Goal: Check status

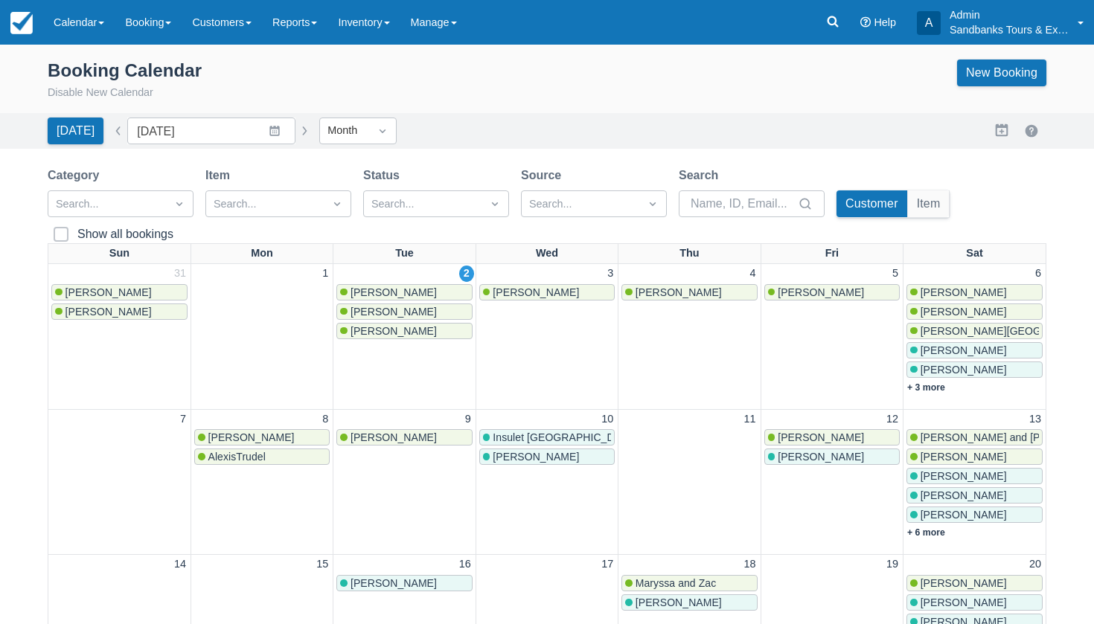
scroll to position [186, 0]
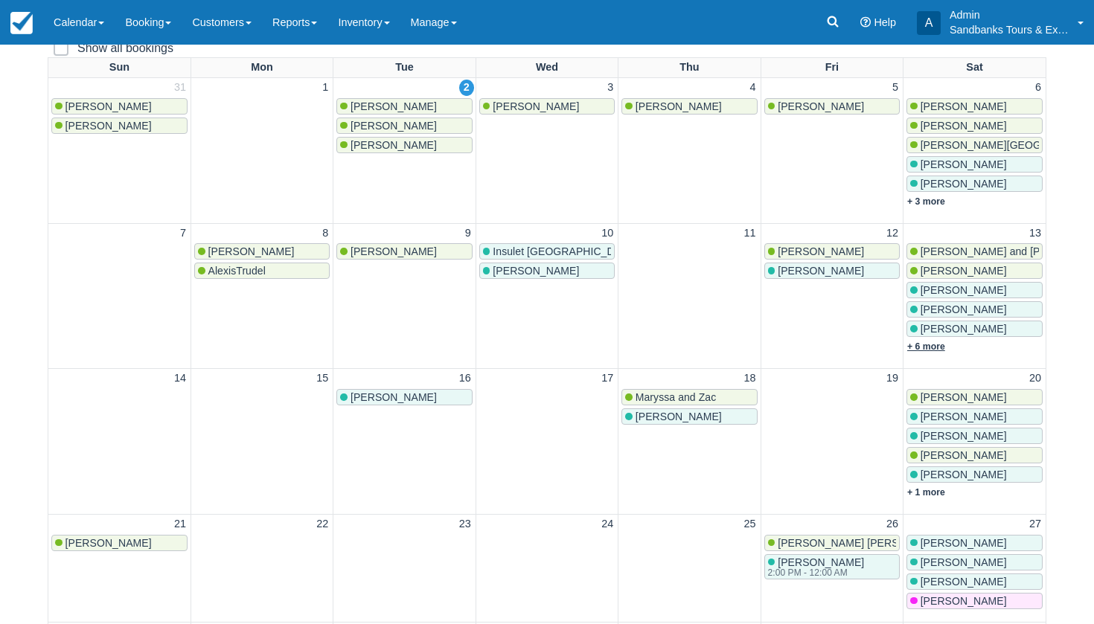
click at [944, 343] on link "+ 6 more" at bounding box center [926, 346] width 38 height 10
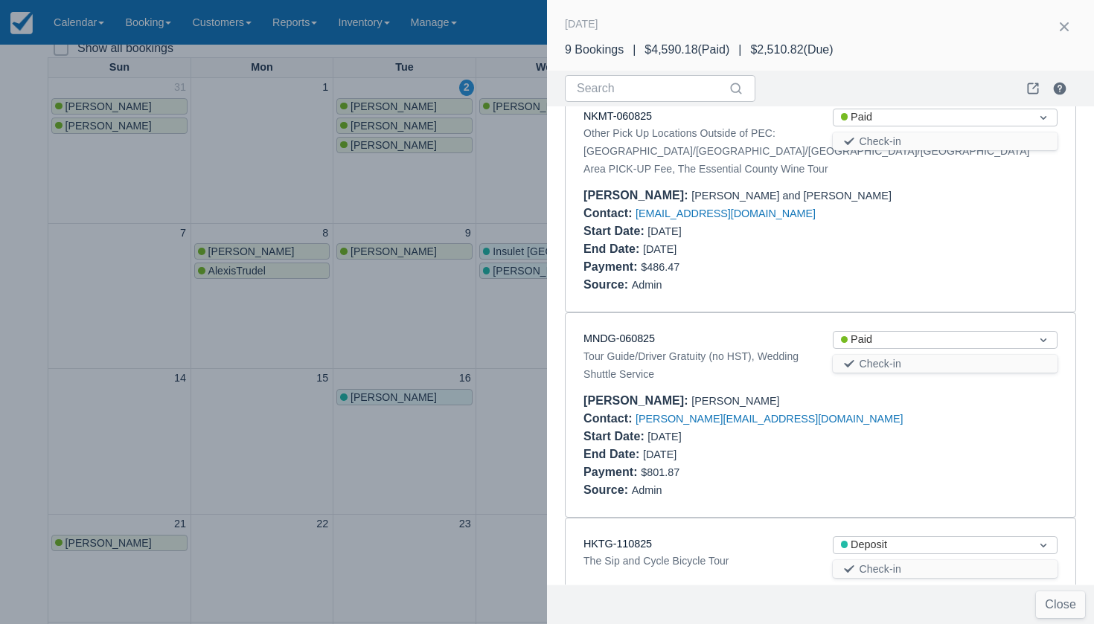
scroll to position [33, 0]
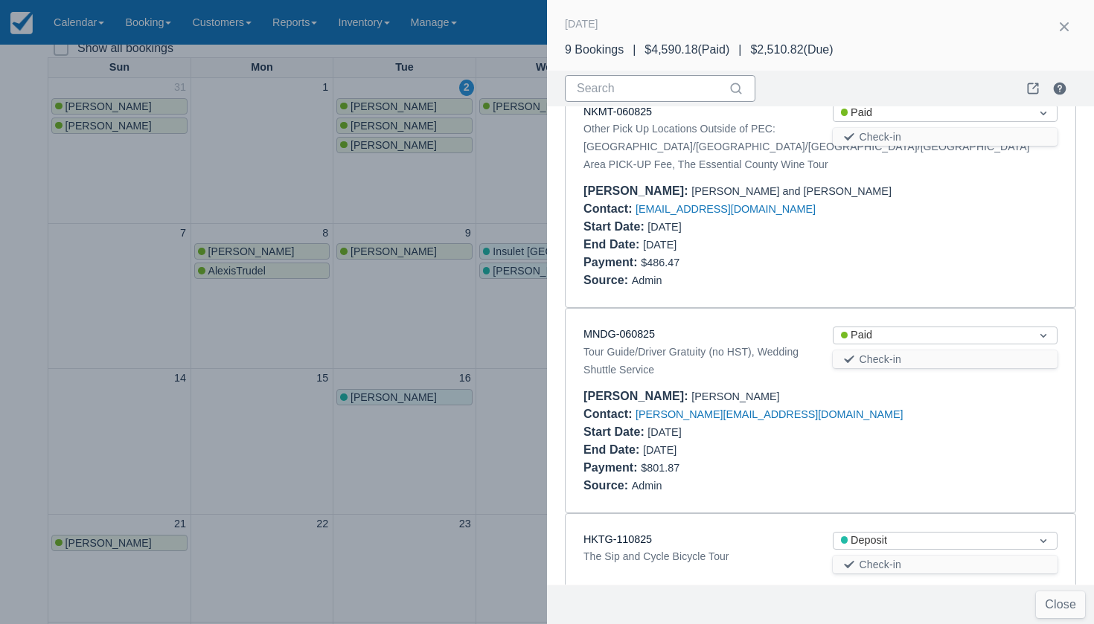
click at [592, 86] on input "Search" at bounding box center [651, 88] width 149 height 27
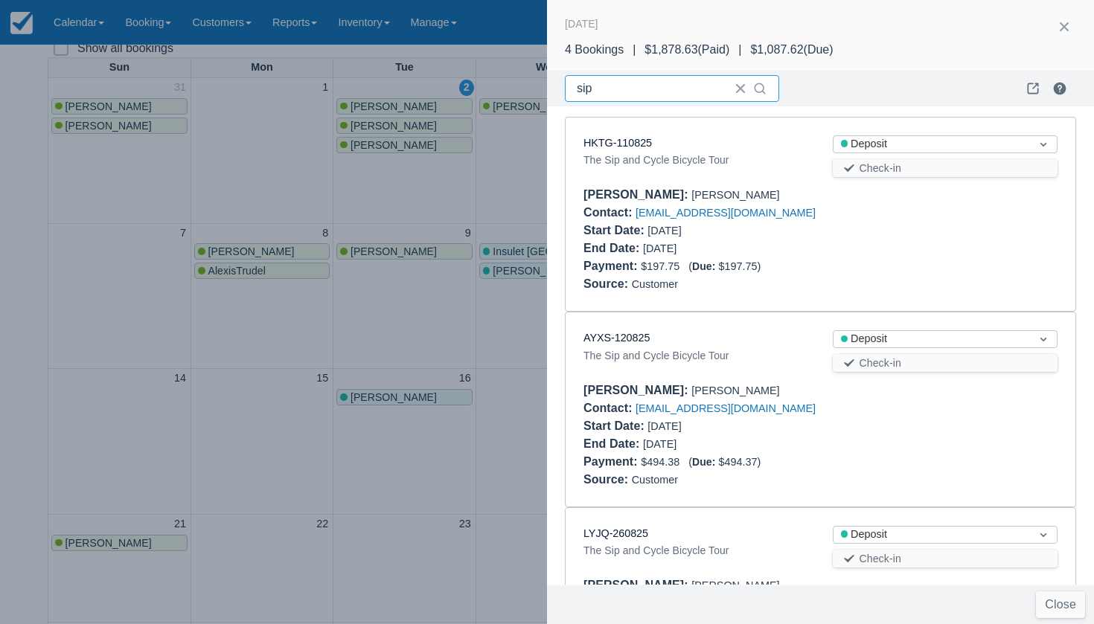
type input "sip"
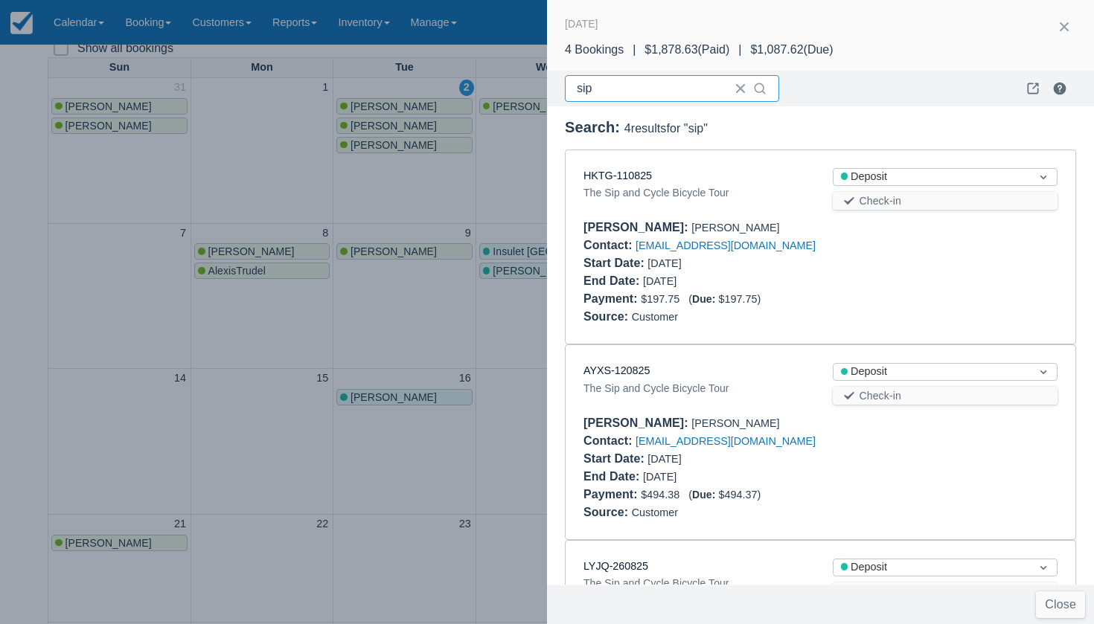
scroll to position [0, 0]
click at [1065, 30] on button "button" at bounding box center [1064, 27] width 24 height 24
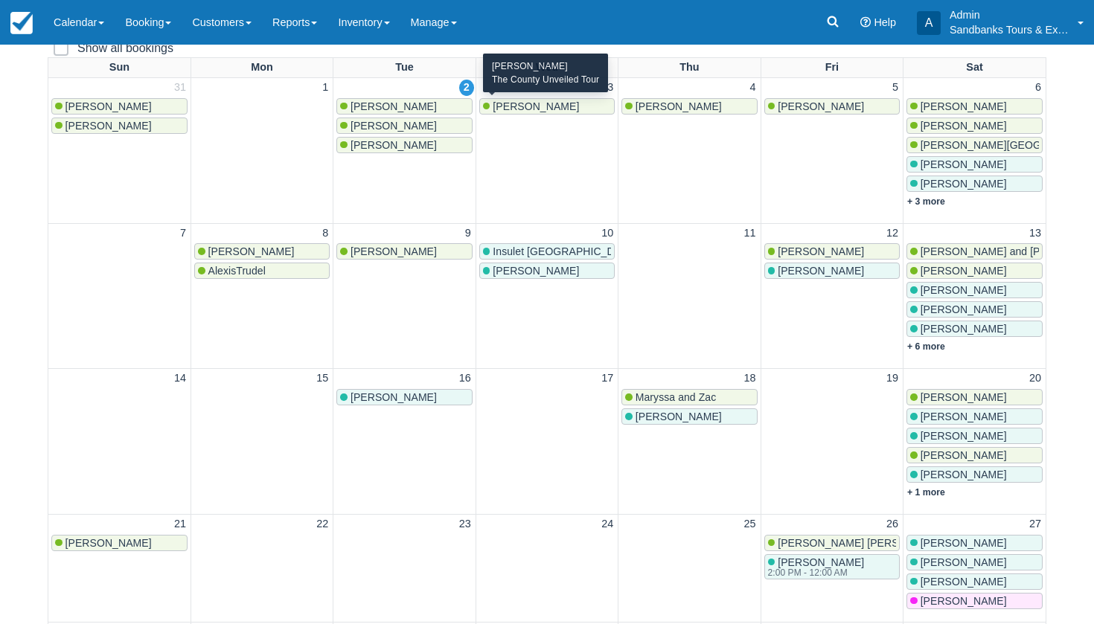
click at [523, 107] on span "[PERSON_NAME]" at bounding box center [535, 106] width 86 height 12
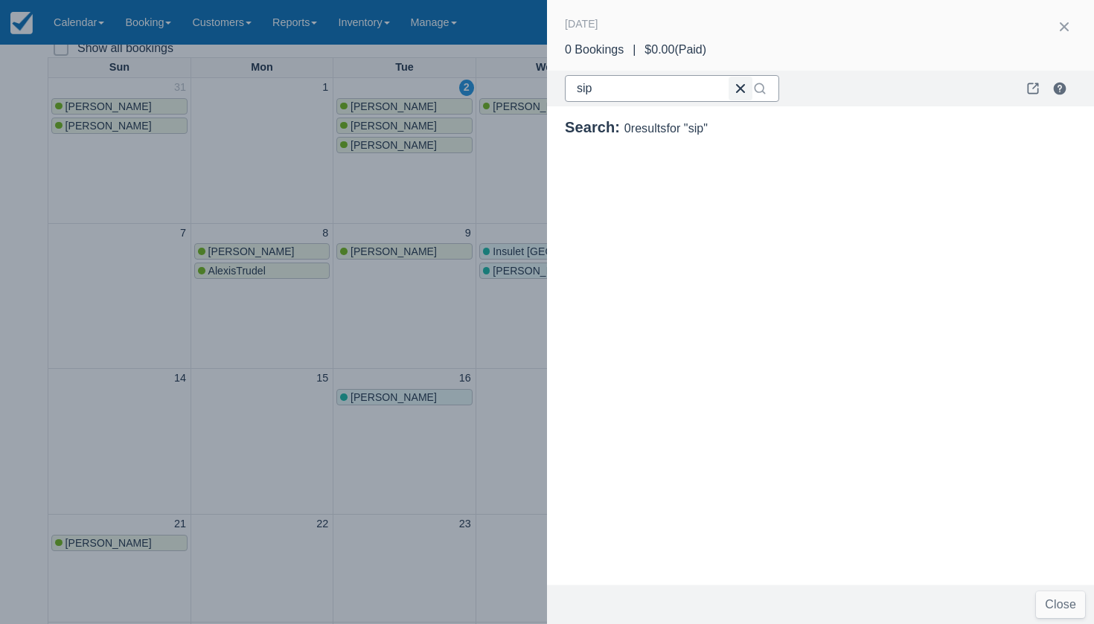
click at [736, 93] on button "button" at bounding box center [740, 89] width 24 height 24
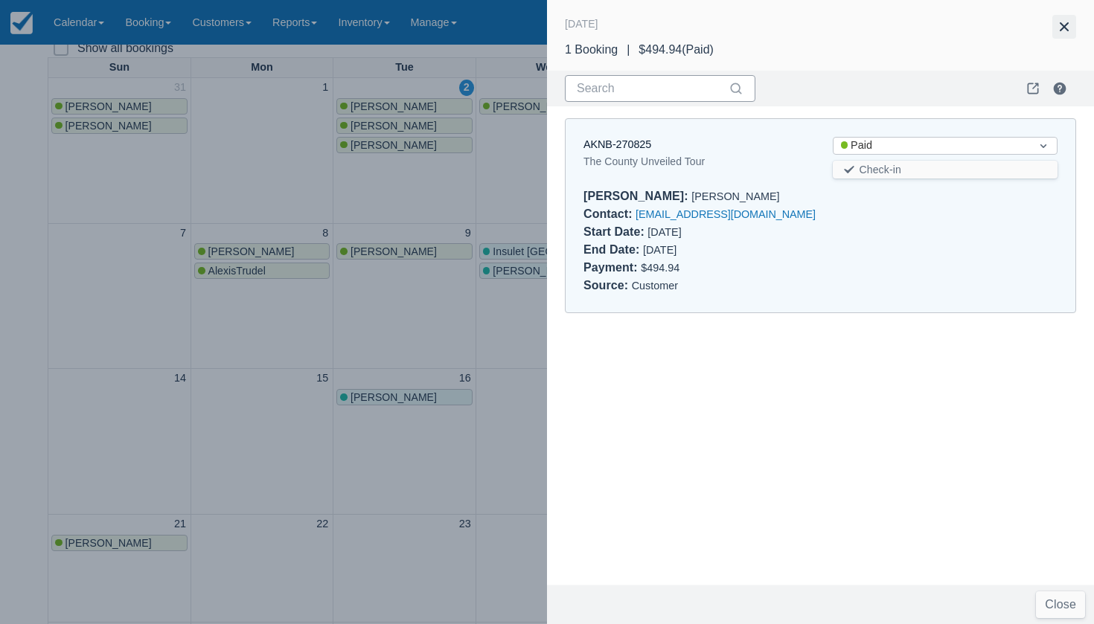
click at [1063, 26] on button "button" at bounding box center [1064, 27] width 24 height 24
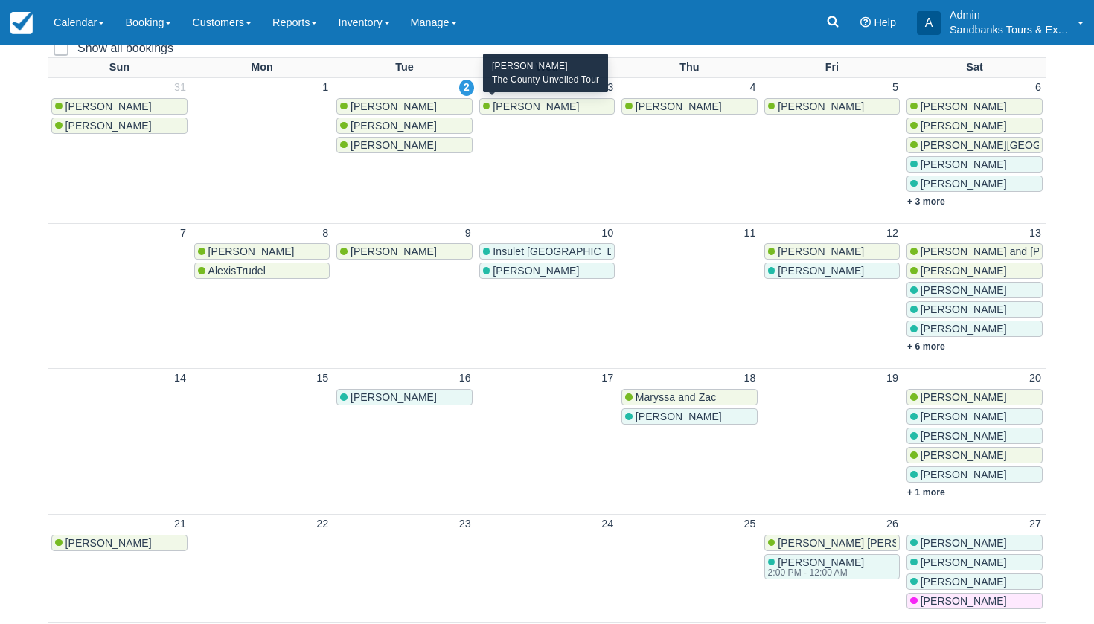
click at [510, 109] on span "[PERSON_NAME]" at bounding box center [535, 106] width 86 height 12
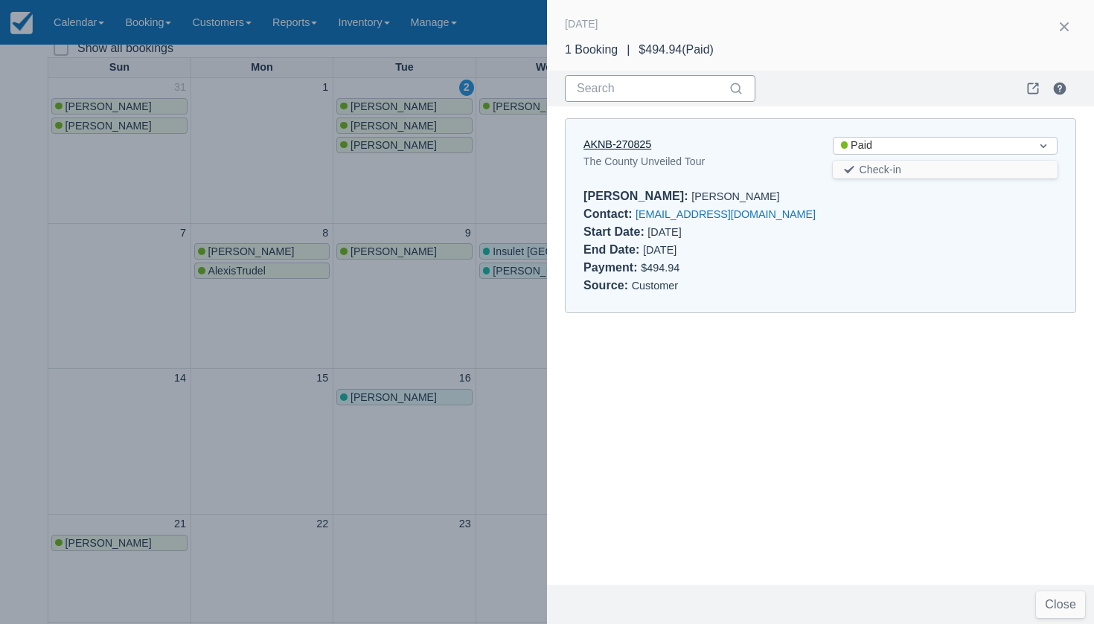
click at [613, 146] on link "AKNB-270825" at bounding box center [617, 144] width 68 height 12
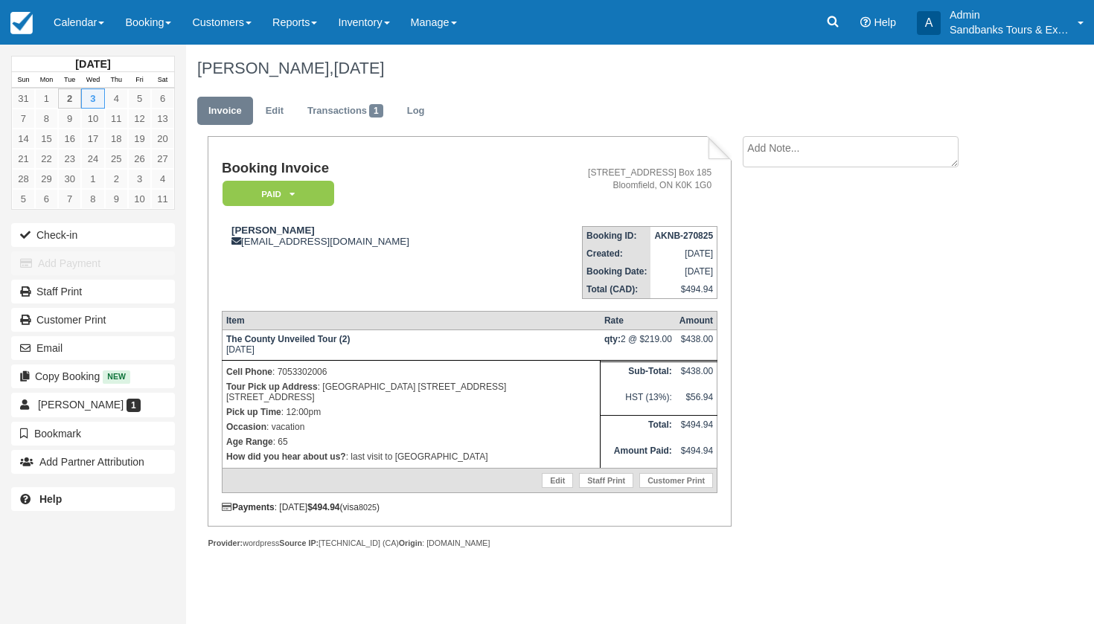
click at [737, 313] on div "Booking Invoice Paid   Pending Deposit Hold Deposit Waiting Cancelled BOOKED GI…" at bounding box center [595, 358] width 818 height 445
click at [734, 154] on div "Create Show on invoice" at bounding box center [867, 155] width 273 height 39
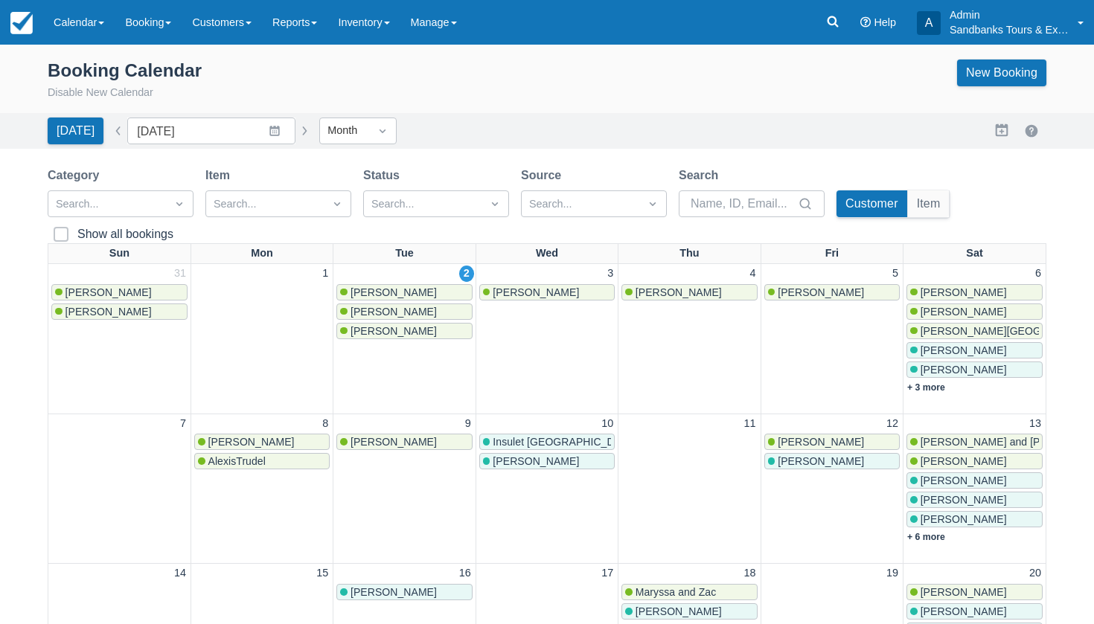
click at [643, 104] on div "Booking Calendar Disable New Calendar New Booking" at bounding box center [547, 84] width 1094 height 60
